Goal: Information Seeking & Learning: Check status

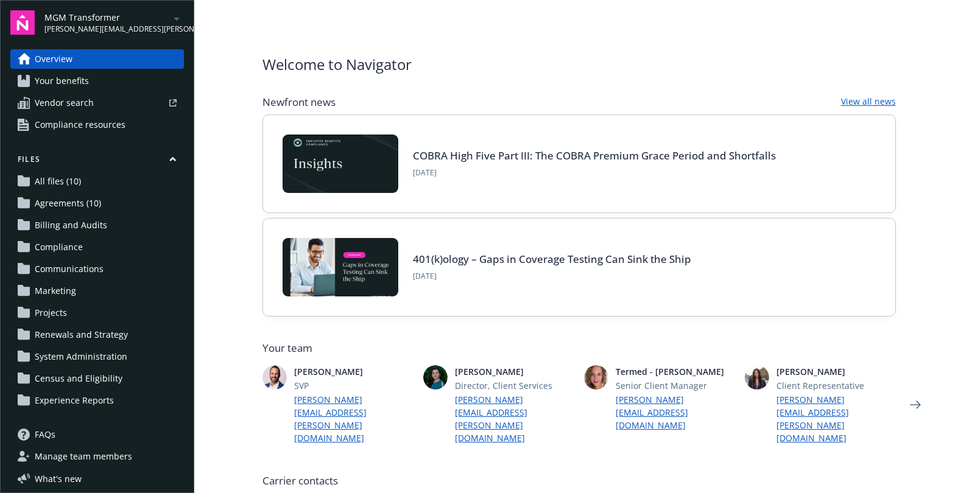
scroll to position [160, 0]
